Goal: Communication & Community: Answer question/provide support

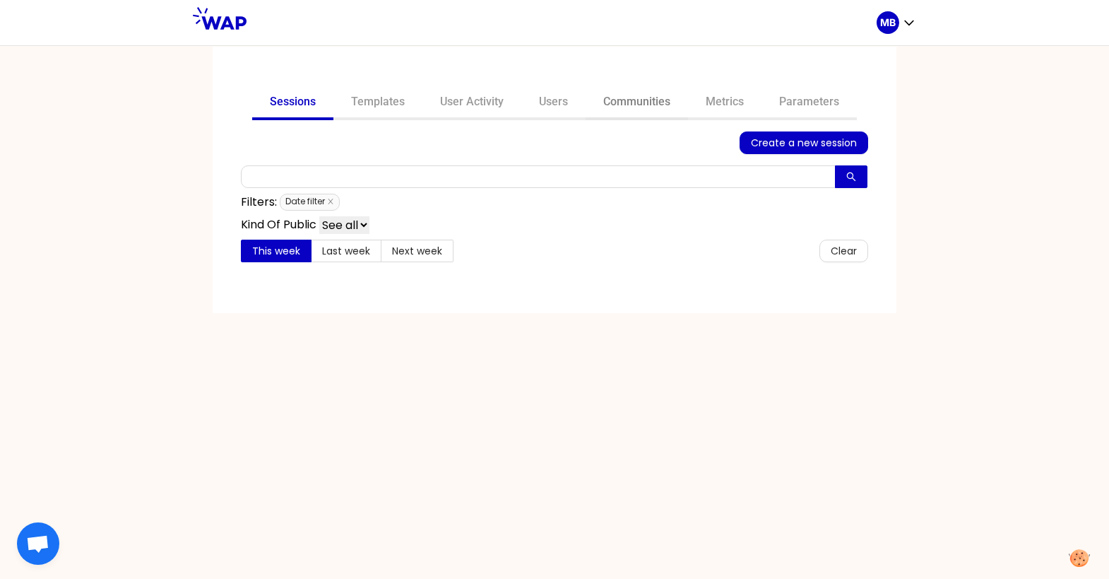
click at [625, 109] on link "Communities" at bounding box center [637, 103] width 102 height 34
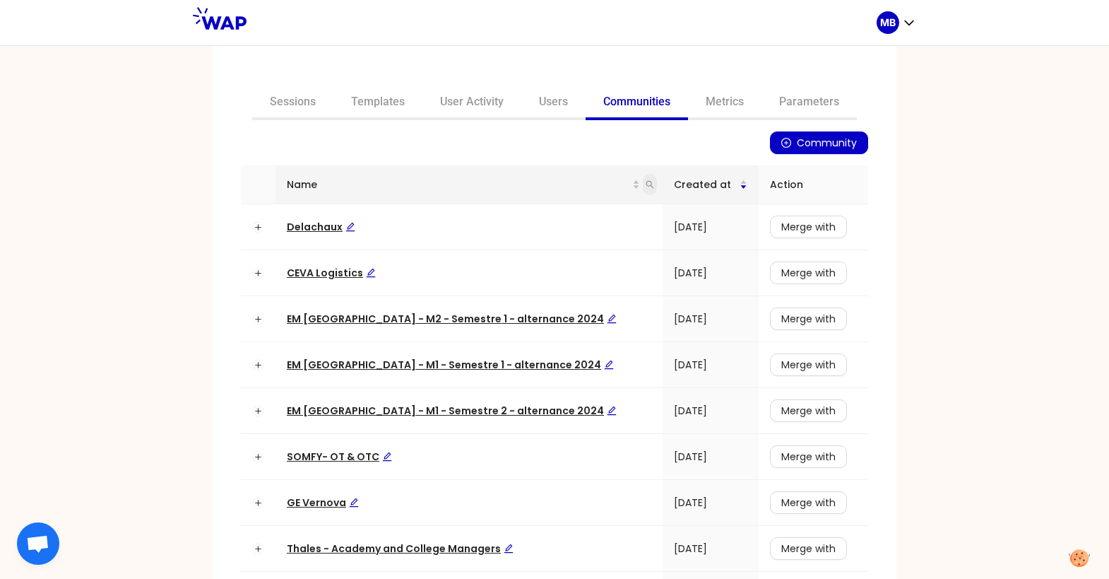
click at [646, 180] on icon "search" at bounding box center [650, 184] width 8 height 8
click at [514, 165] on th "Name" at bounding box center [469, 184] width 387 height 39
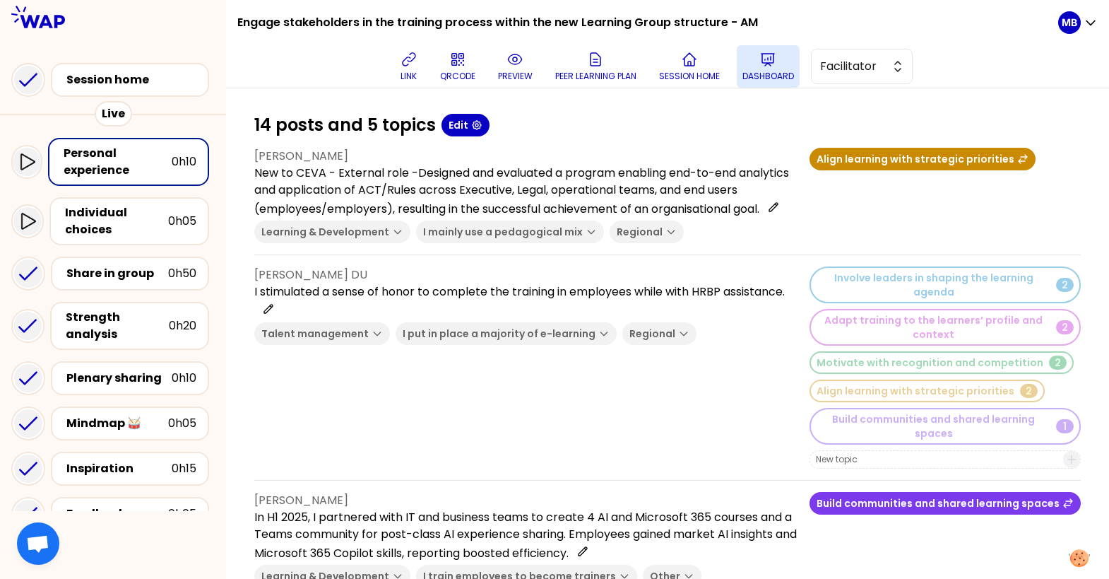
click at [781, 71] on p "Dashboard" at bounding box center [768, 76] width 52 height 11
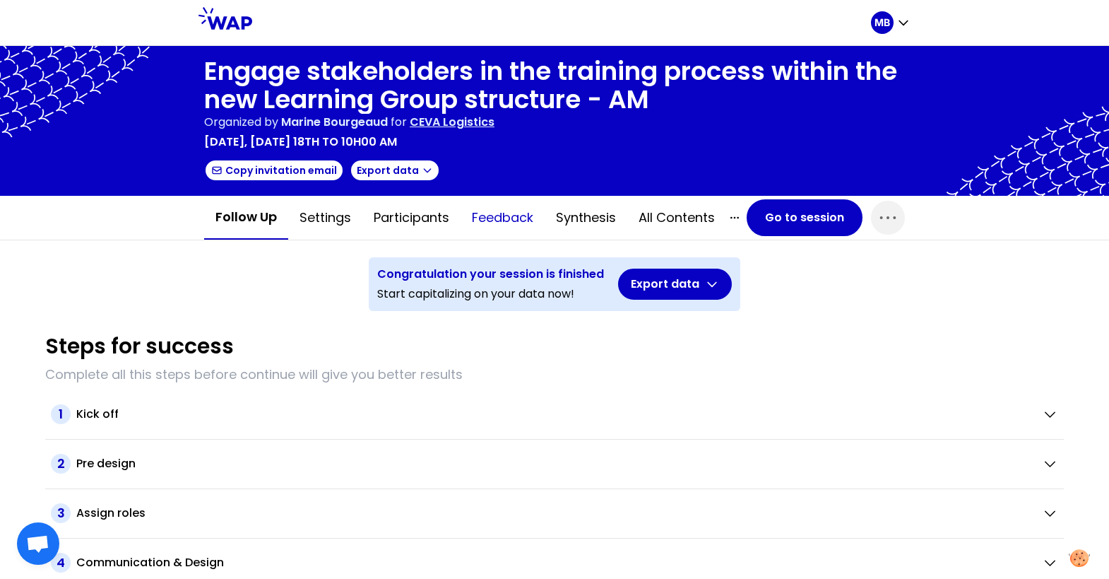
click at [507, 217] on button "Feedback" at bounding box center [503, 217] width 84 height 42
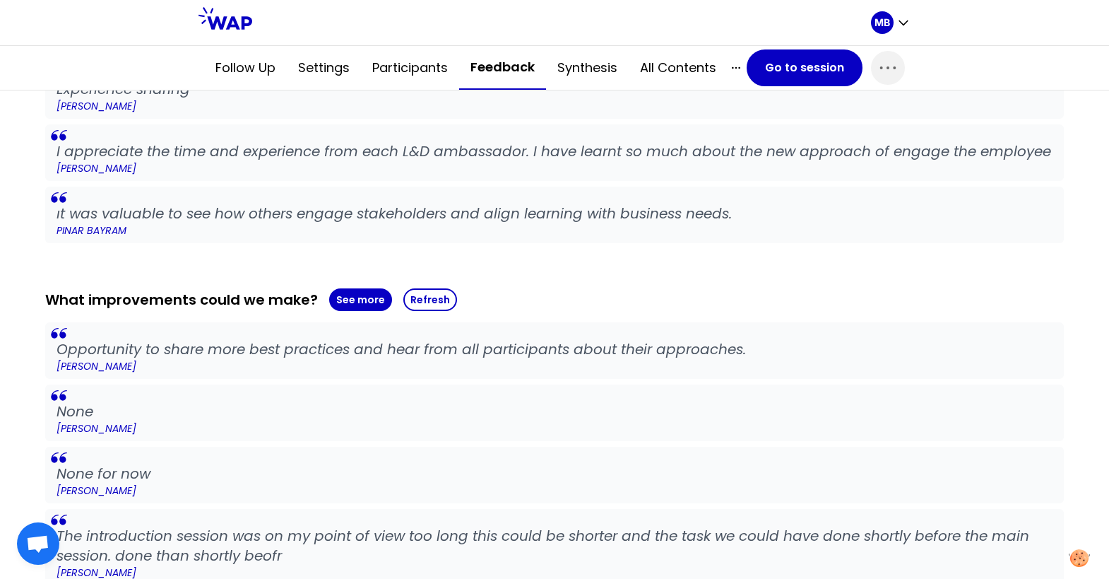
scroll to position [1248, 0]
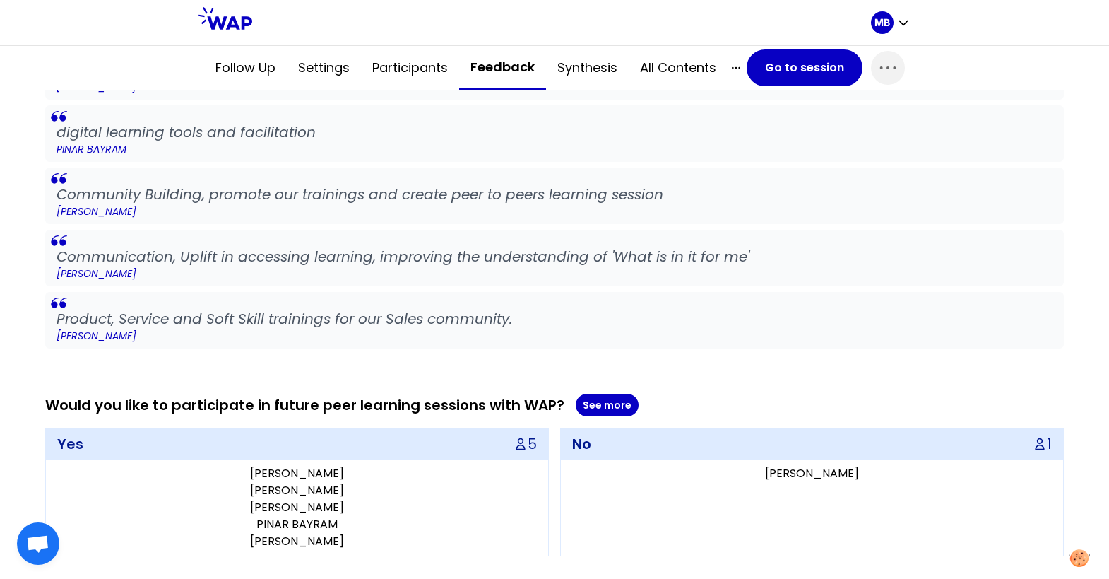
drag, startPoint x: 252, startPoint y: 538, endPoint x: 359, endPoint y: 545, distance: 106.9
click at [359, 545] on div "Lanna Langley Aleksandra Lukoszczyk-Trzak gita novianti PINAR BAYRAM Julie BOUR…" at bounding box center [297, 507] width 502 height 96
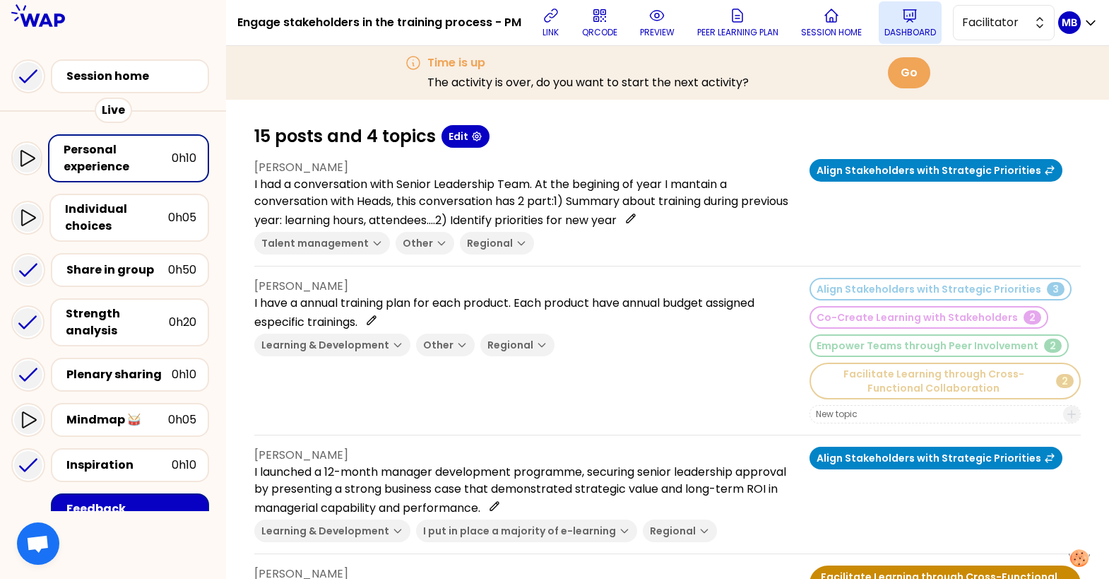
click at [884, 24] on button "Dashboard" at bounding box center [910, 22] width 63 height 42
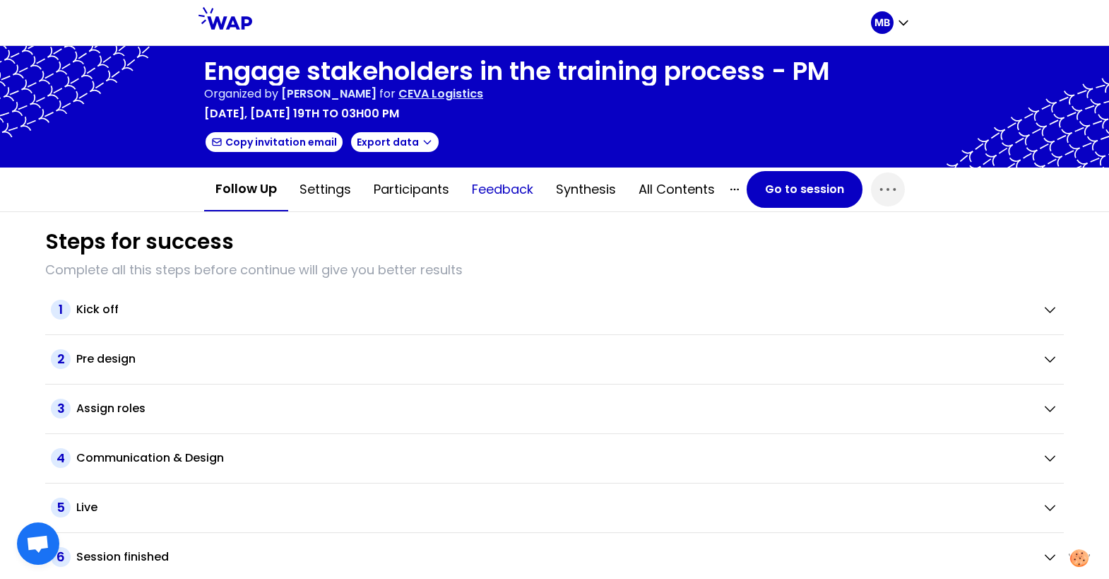
click at [518, 194] on button "Feedback" at bounding box center [503, 189] width 84 height 42
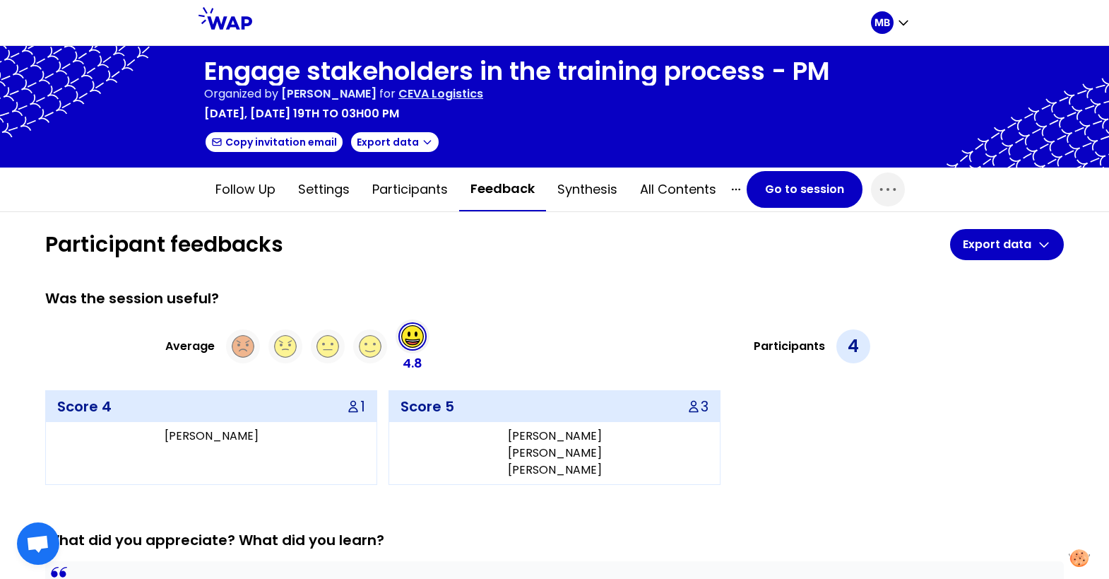
scroll to position [1156, 0]
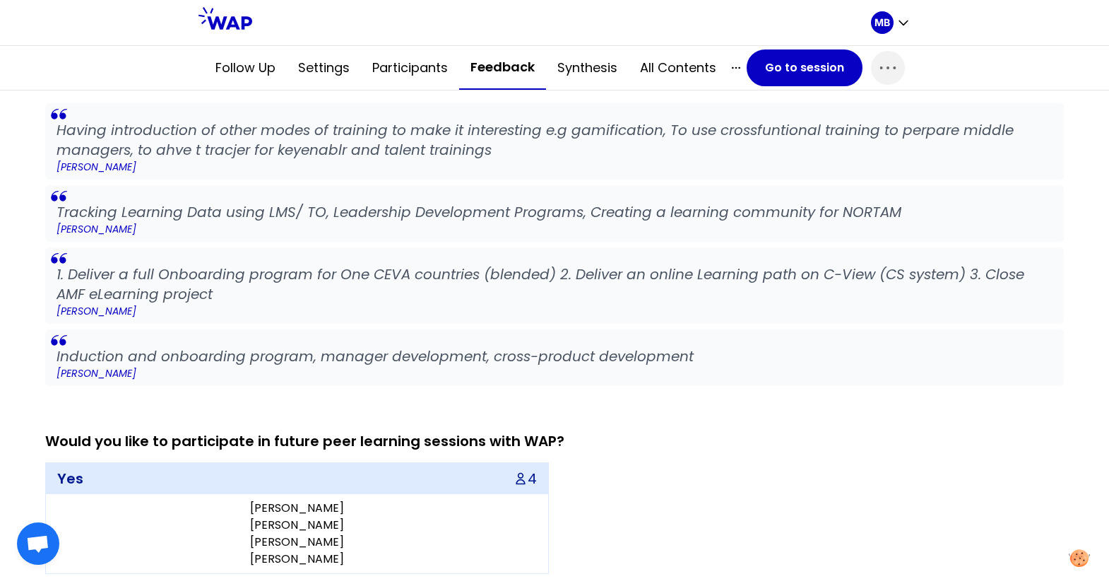
drag, startPoint x: 249, startPoint y: 521, endPoint x: 350, endPoint y: 517, distance: 101.1
click at [350, 533] on p "[PERSON_NAME]" at bounding box center [297, 541] width 491 height 17
